Goal: Browse casually

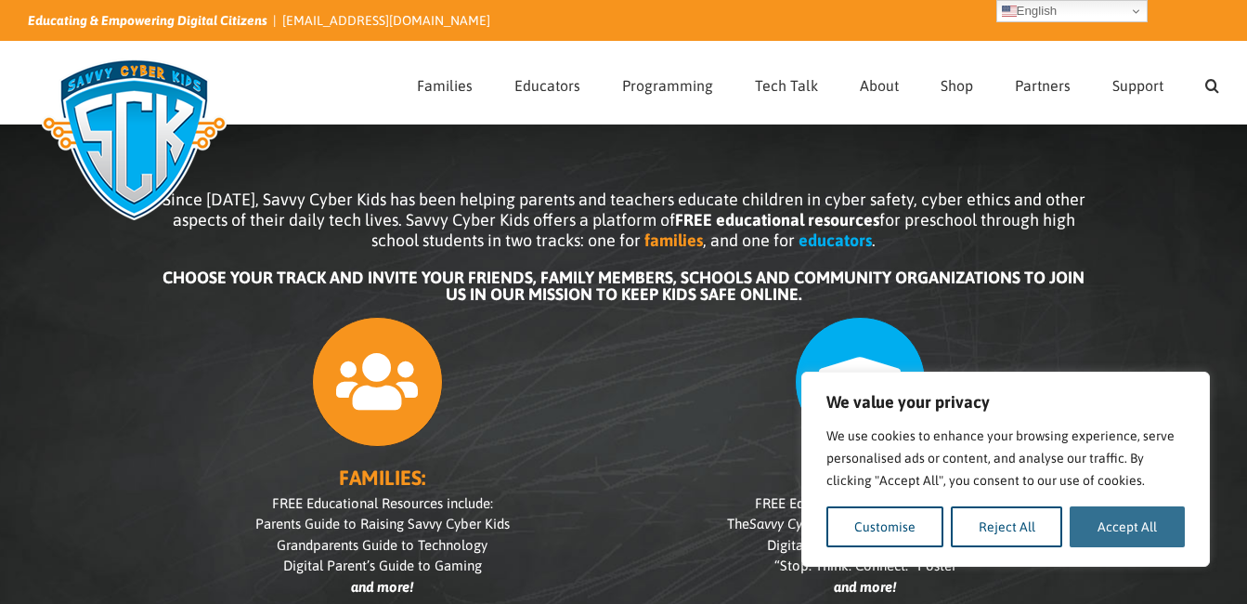
click at [1101, 535] on button "Accept All" at bounding box center [1127, 526] width 115 height 41
checkbox input "true"
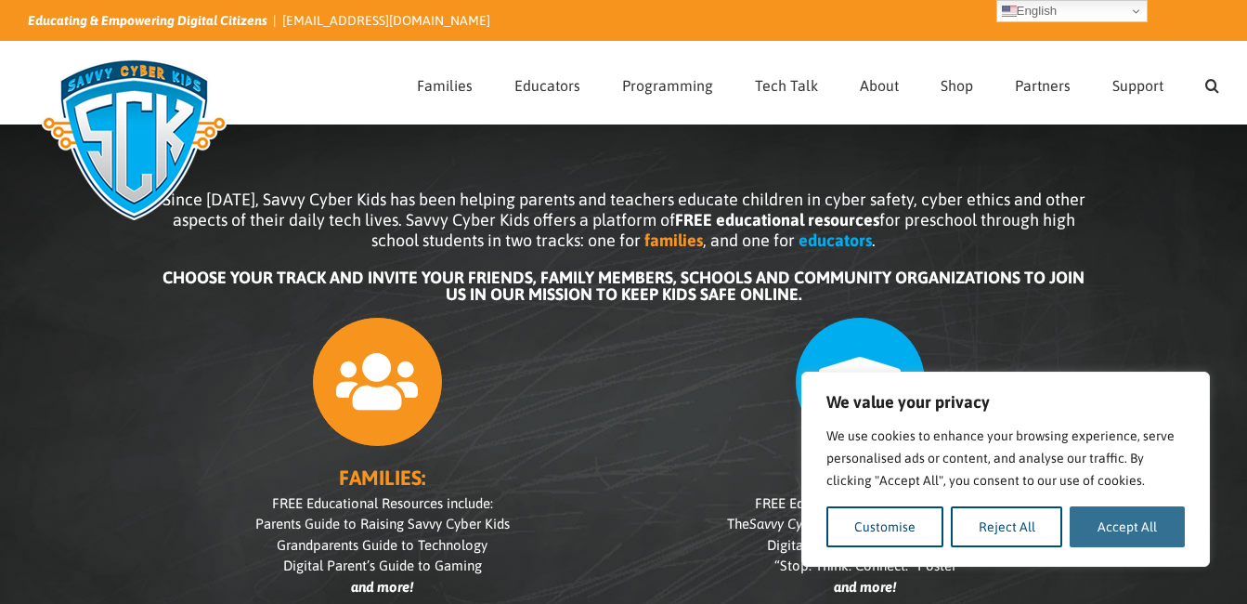
checkbox input "true"
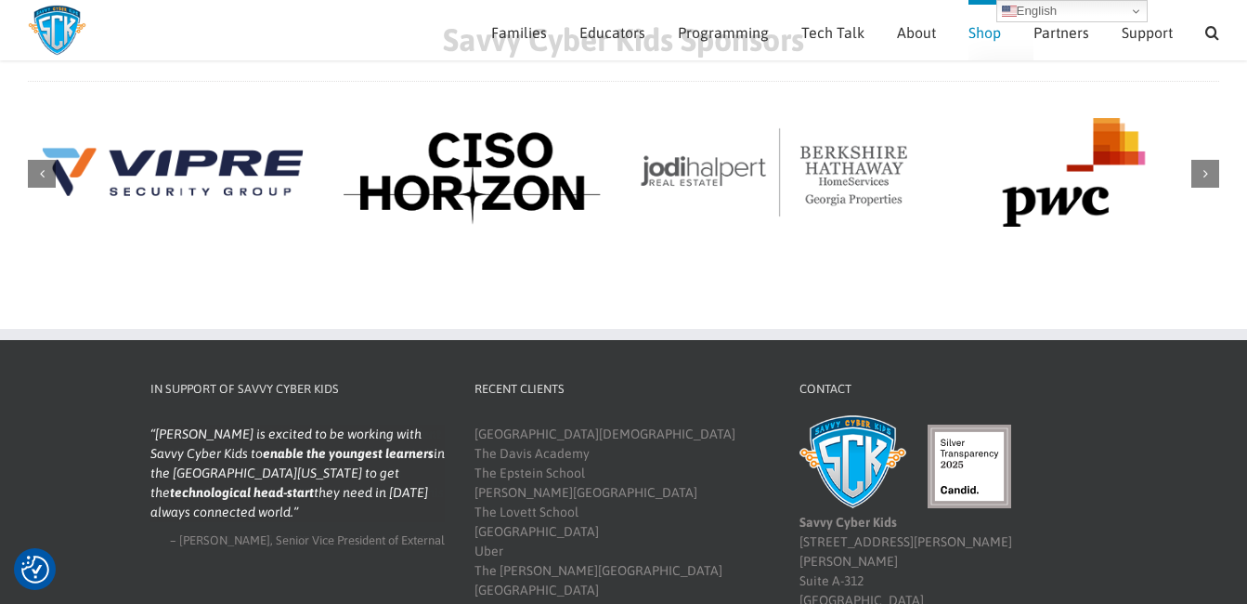
scroll to position [2075, 0]
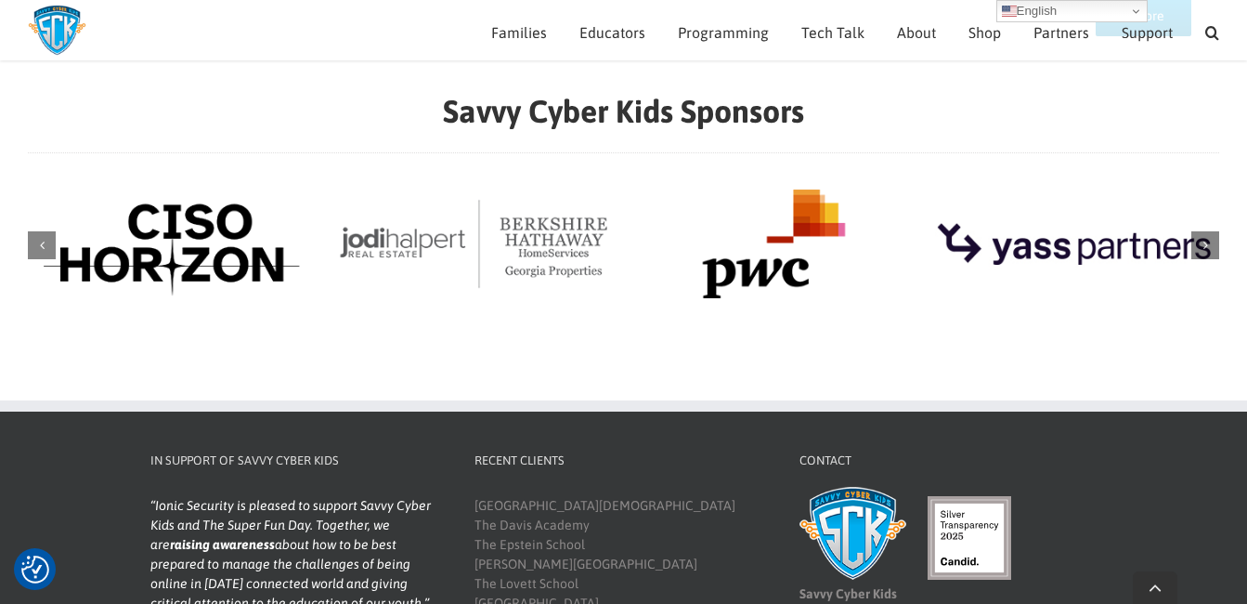
scroll to position [2248, 0]
